Goal: Communication & Community: Connect with others

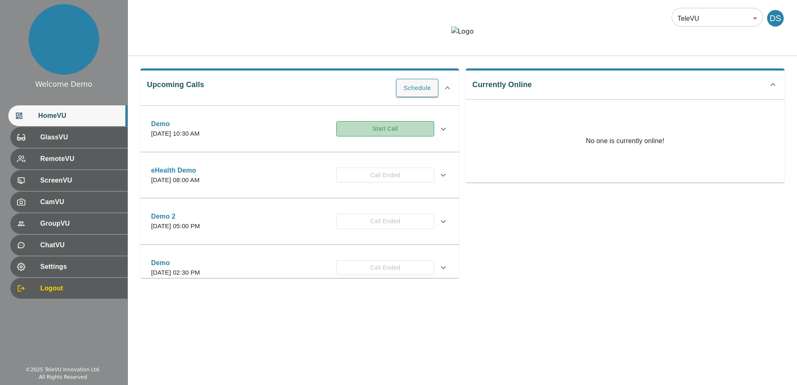
click at [387, 137] on button "Start Call" at bounding box center [385, 128] width 98 height 15
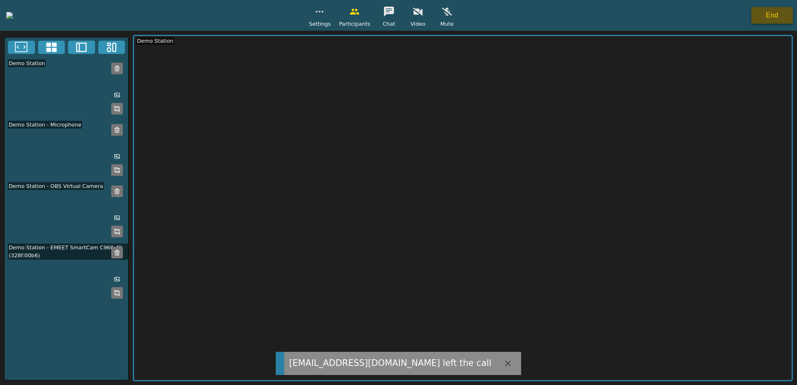
click at [762, 18] on button "End" at bounding box center [772, 15] width 42 height 17
